Goal: Transaction & Acquisition: Purchase product/service

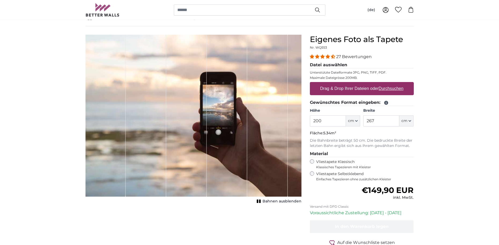
scroll to position [26, 0]
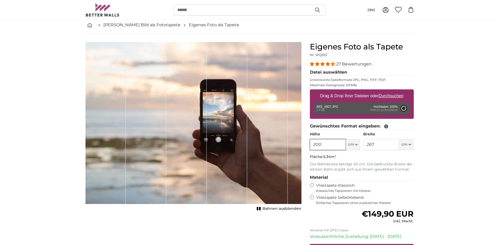
type input "266"
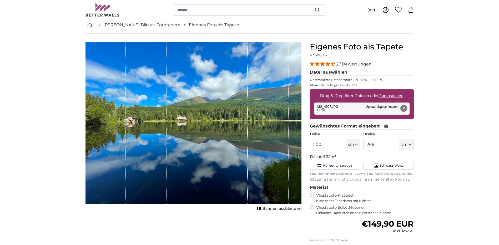
click at [269, 208] on span "Bahnen ausblenden" at bounding box center [282, 208] width 39 height 5
click at [269, 208] on span "Bahnen einblenden" at bounding box center [282, 208] width 39 height 5
click at [357, 145] on icon "button" at bounding box center [357, 144] width 2 height 1
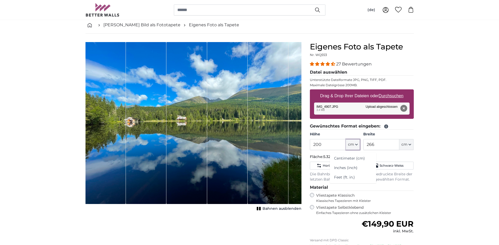
click at [357, 145] on icon "button" at bounding box center [357, 144] width 2 height 1
click at [316, 144] on input "200" at bounding box center [328, 144] width 36 height 11
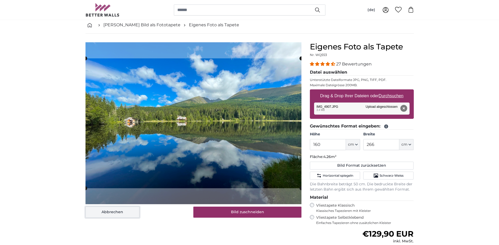
click at [128, 212] on button "Abbrechen" at bounding box center [113, 212] width 54 height 11
type input "200"
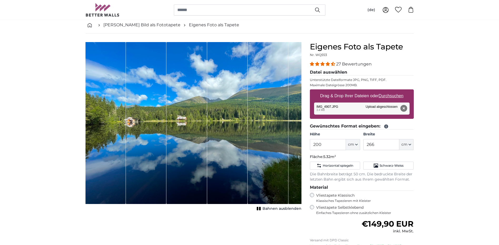
click at [403, 109] on button "Entfernen" at bounding box center [403, 108] width 7 height 7
